Goal: Information Seeking & Learning: Learn about a topic

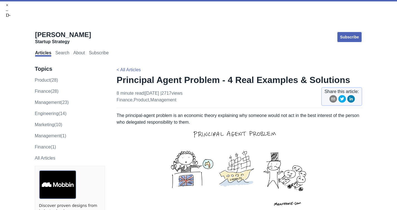
click at [216, 74] on h1 "Principal Agent Problem - 4 Real Examples & Solutions" at bounding box center [239, 79] width 245 height 11
drag, startPoint x: 148, startPoint y: 68, endPoint x: 175, endPoint y: 68, distance: 27.0
click at [175, 90] on p "8 minute read | [DATE] | 2717 views finance , product , management" at bounding box center [150, 96] width 66 height 13
copy p "[DATE]"
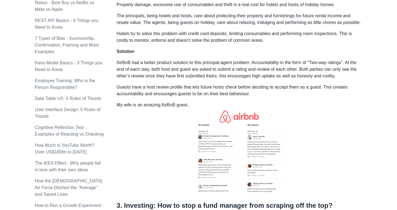
scroll to position [441, 0]
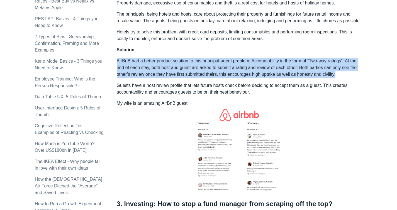
drag, startPoint x: 116, startPoint y: 43, endPoint x: 357, endPoint y: 56, distance: 241.0
click at [357, 58] on p "AirBnB had a better product solution to this principal-agent problem: Accountab…" at bounding box center [239, 68] width 245 height 20
copy p "AirBnB had a better product solution to this principal-agent problem: Accountab…"
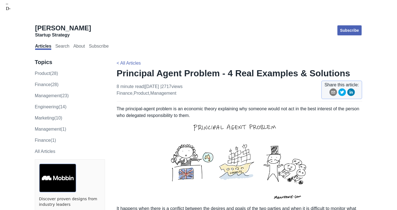
scroll to position [0, 0]
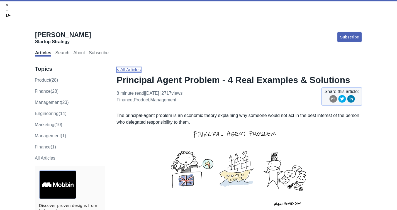
click at [126, 67] on link "< All Articles" at bounding box center [129, 69] width 24 height 5
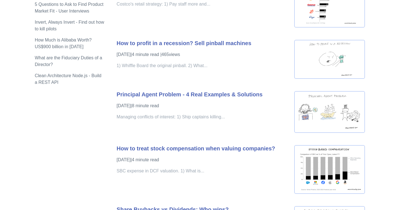
scroll to position [724, 0]
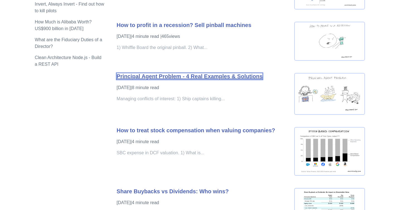
click at [205, 73] on link "Principal Agent Problem - 4 Real Examples & Solutions" at bounding box center [190, 76] width 146 height 6
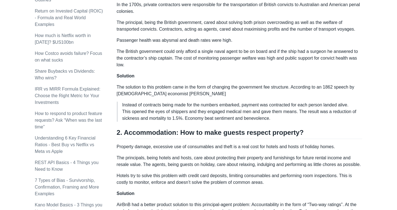
scroll to position [317, 0]
